Goal: Task Accomplishment & Management: Use online tool/utility

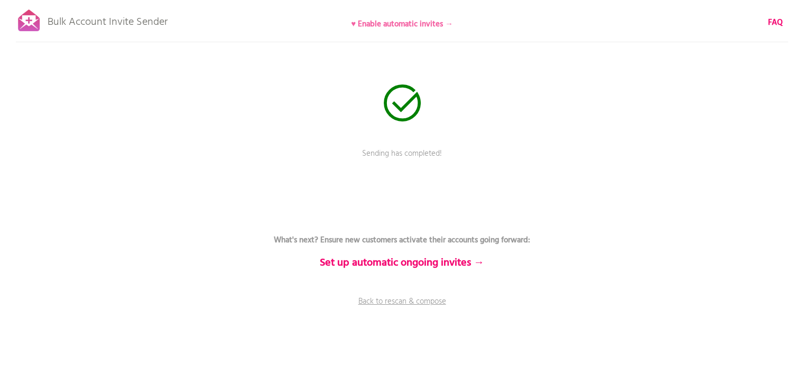
click at [437, 26] on b "♥ Enable automatic invites →" at bounding box center [402, 24] width 102 height 13
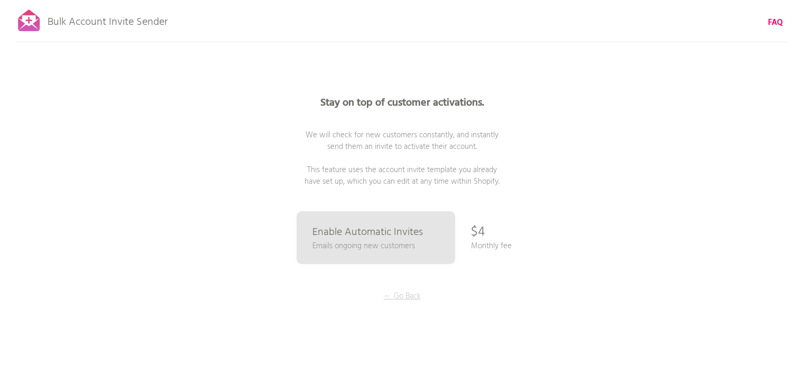
click at [391, 293] on p "← Go Back" at bounding box center [402, 297] width 79 height 12
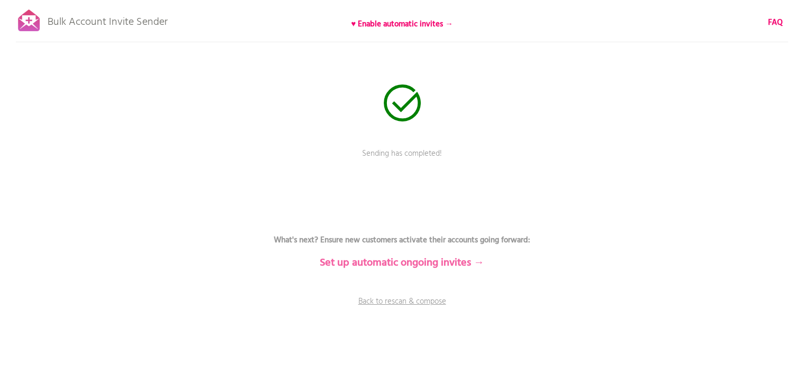
click at [419, 260] on b "Set up automatic ongoing invites →" at bounding box center [402, 263] width 164 height 17
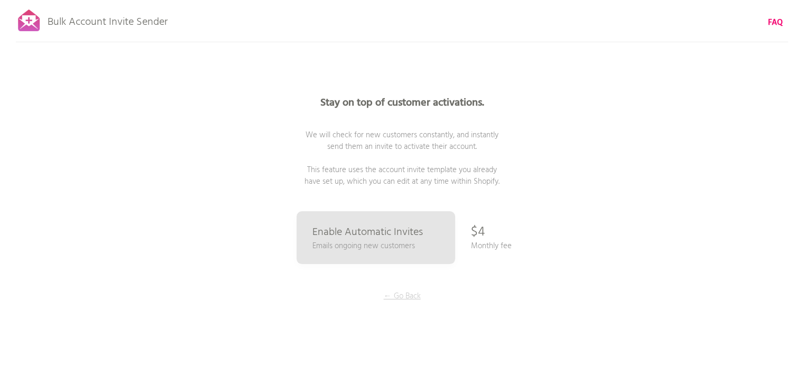
click at [401, 295] on p "← Go Back" at bounding box center [402, 297] width 79 height 12
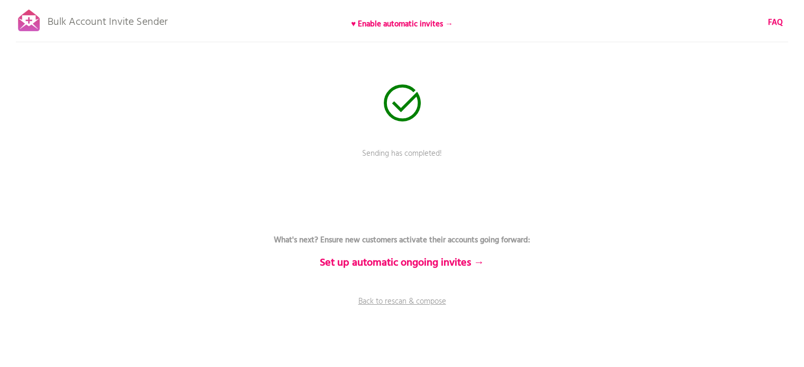
scroll to position [2, 0]
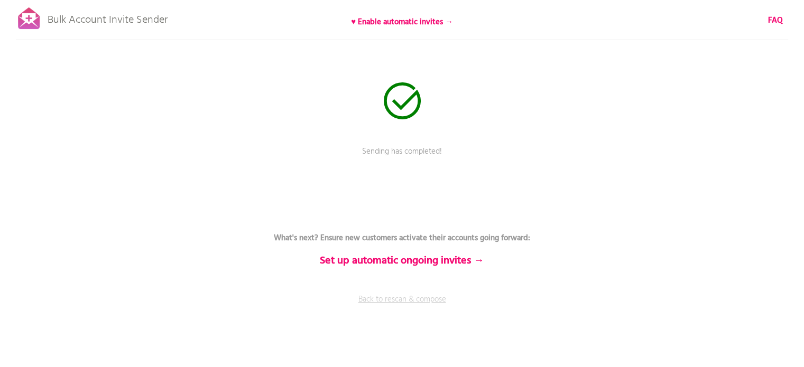
click at [408, 296] on link "Back to rescan & compose" at bounding box center [402, 307] width 317 height 26
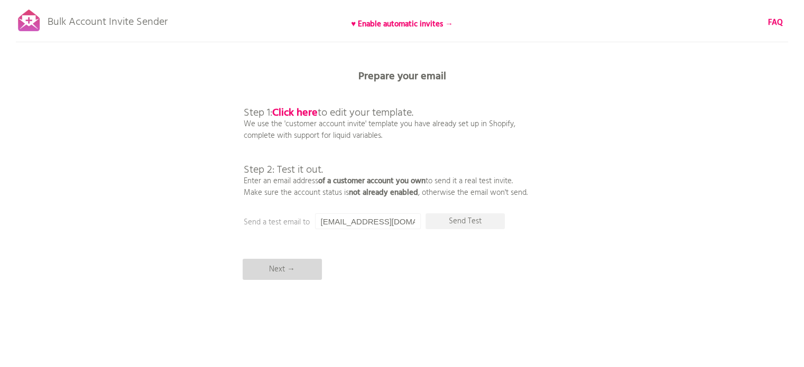
click at [290, 265] on p "Next →" at bounding box center [282, 269] width 79 height 21
